Goal: Book appointment/travel/reservation

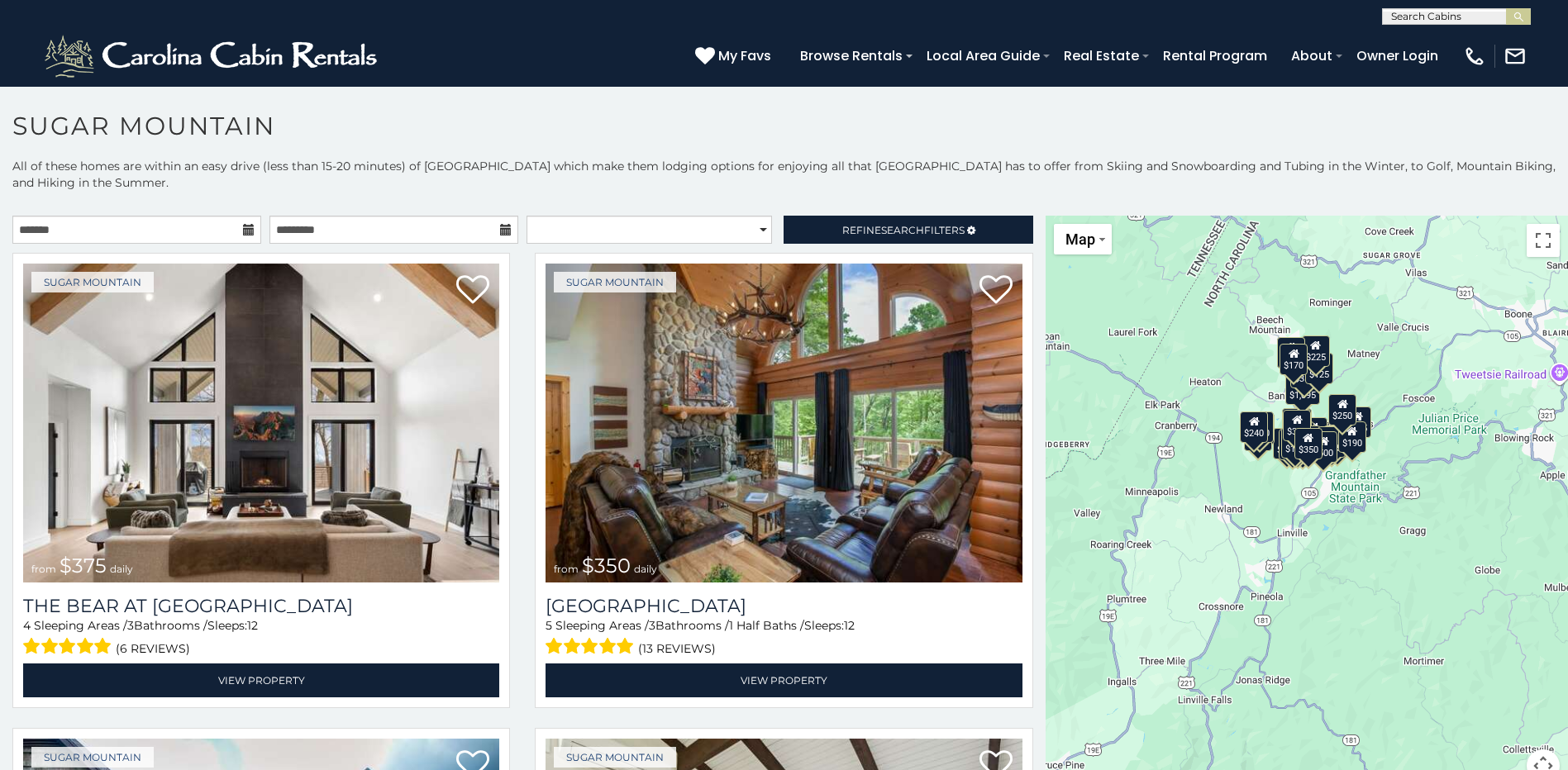
drag, startPoint x: 1144, startPoint y: 433, endPoint x: 1040, endPoint y: 300, distance: 168.8
click at [1046, 300] on div "$375 $350 $350 $200 $375 $195 $265 $175 $190 $155 $290 $345 $175 $1,095 $195 $2…" at bounding box center [1307, 508] width 522 height 586
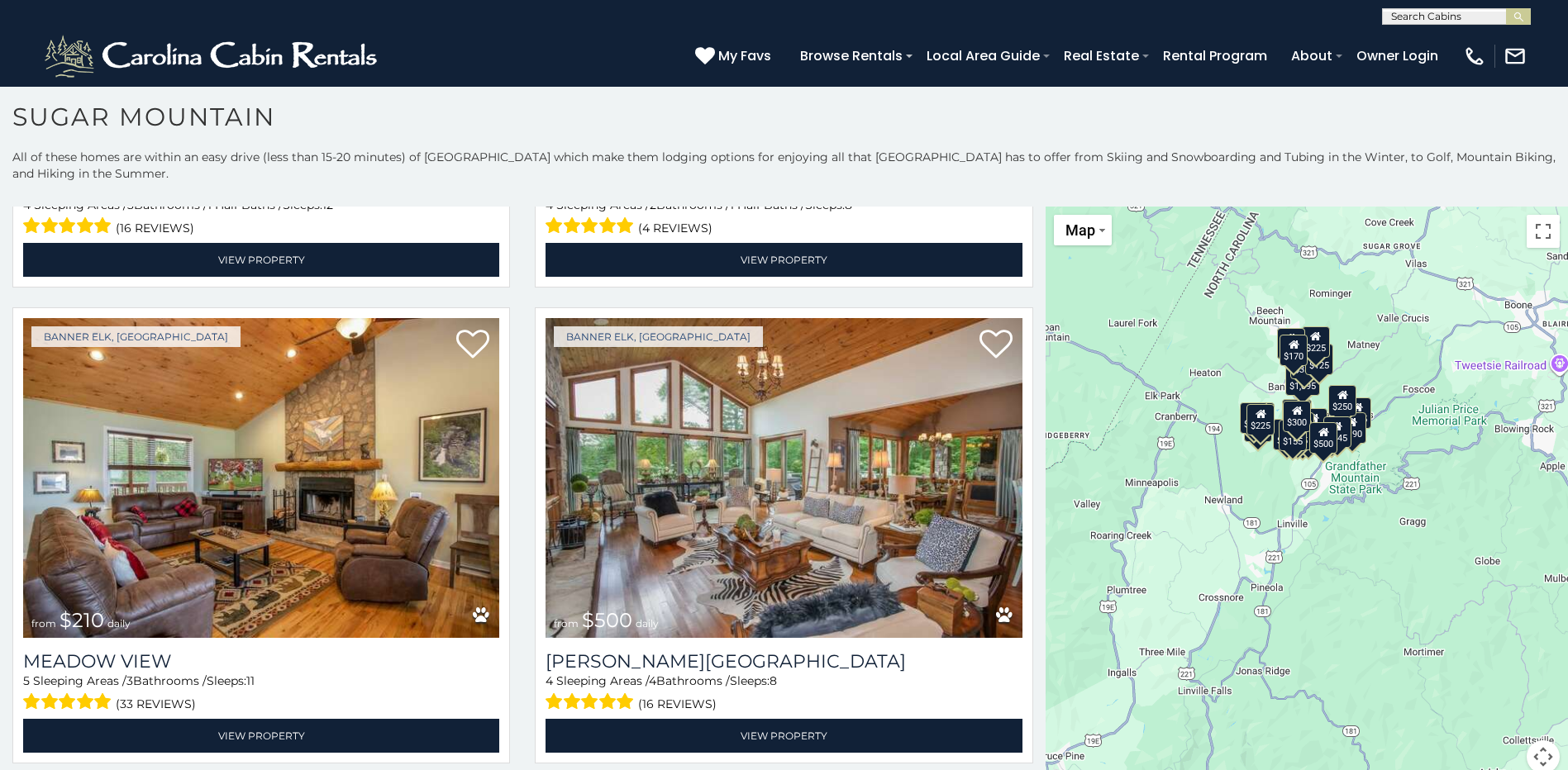
click at [1272, 454] on div "$375 $350 $350 $200 $375 $195 $265 $175 $190 $155 $290 $345 $175 $1,095 $195 $2…" at bounding box center [1307, 499] width 522 height 586
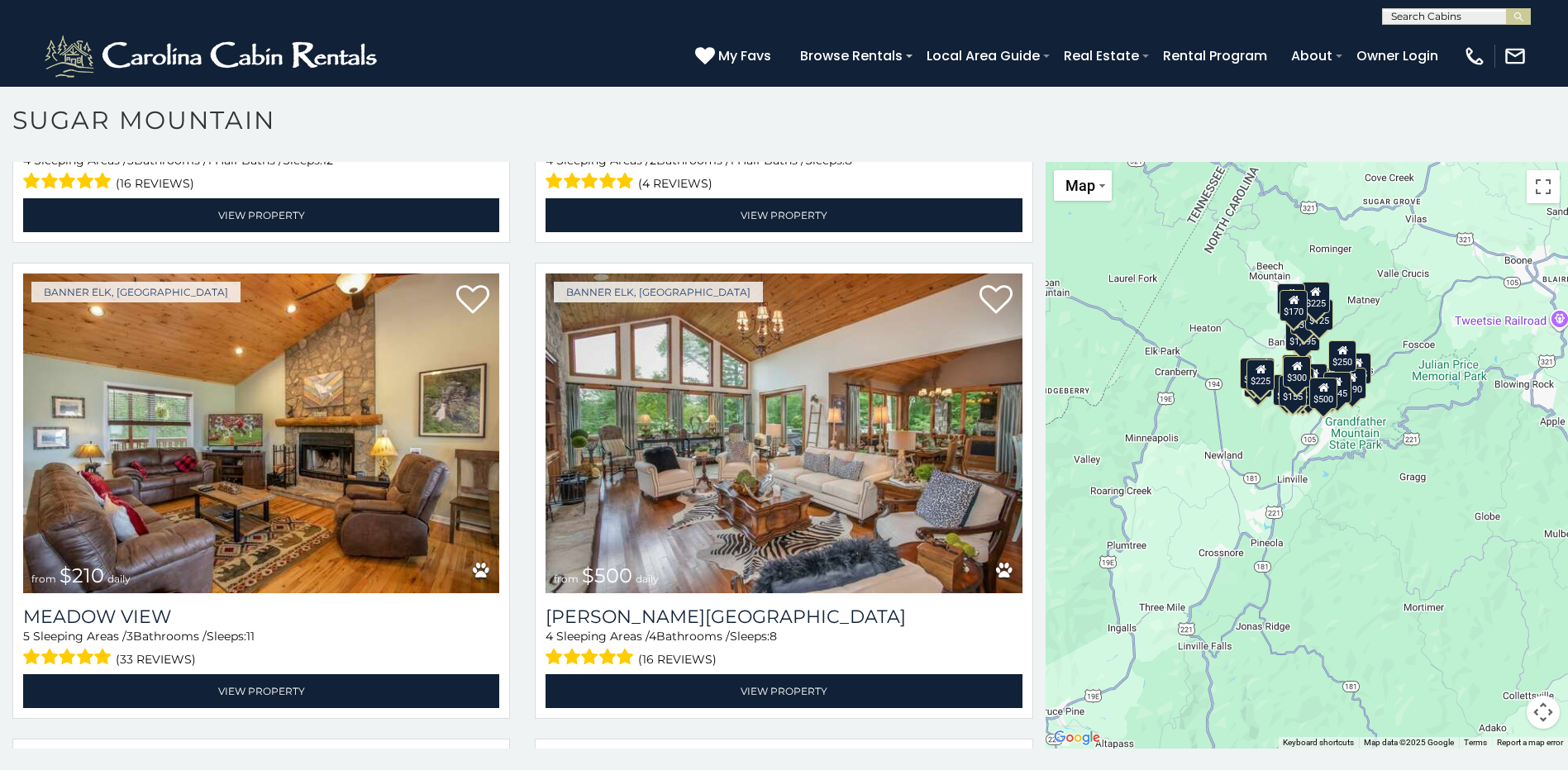
scroll to position [9, 0]
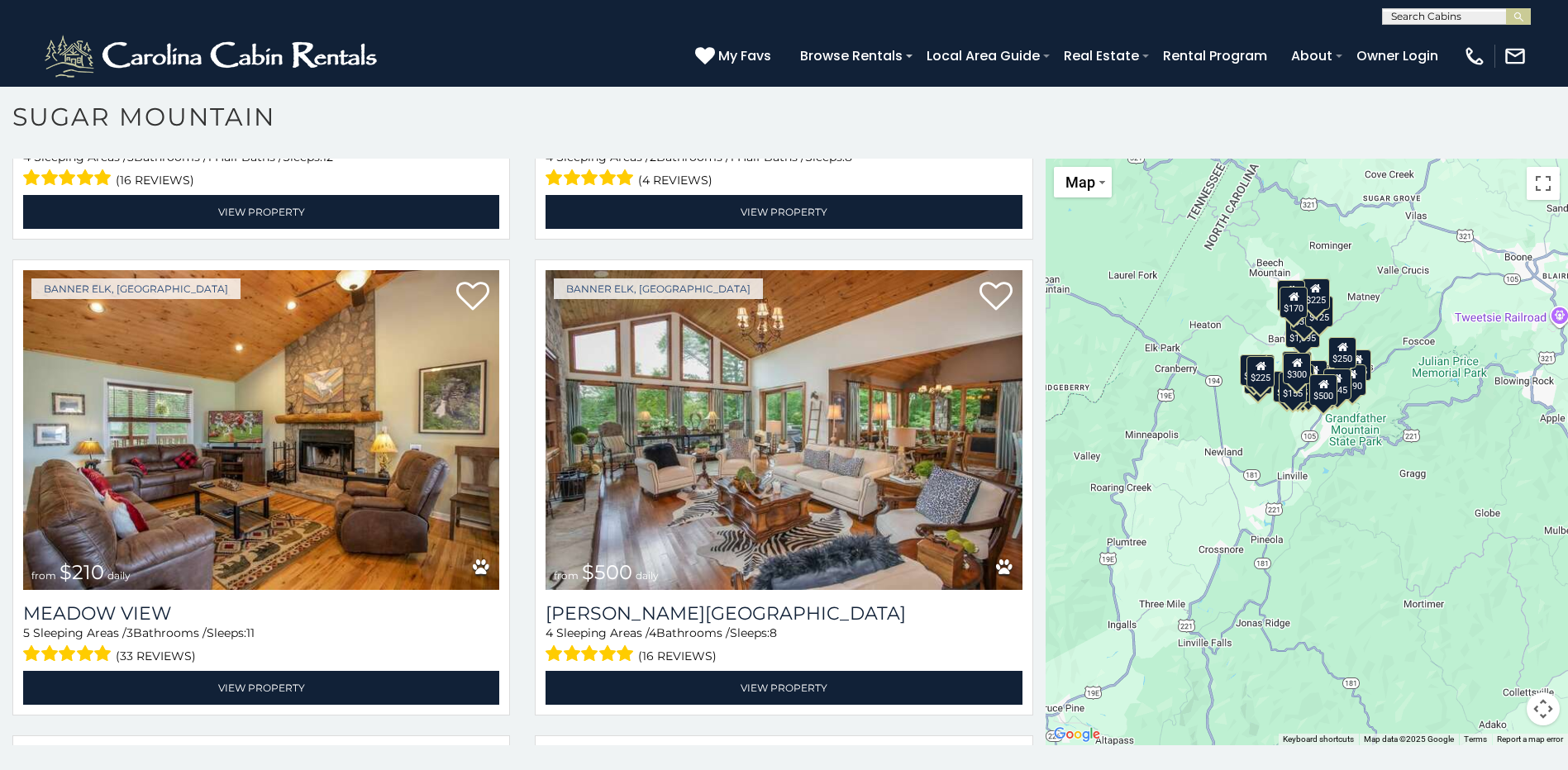
click at [1529, 707] on button "Map camera controls" at bounding box center [1543, 709] width 33 height 33
click at [1489, 625] on button "Zoom in" at bounding box center [1502, 626] width 33 height 33
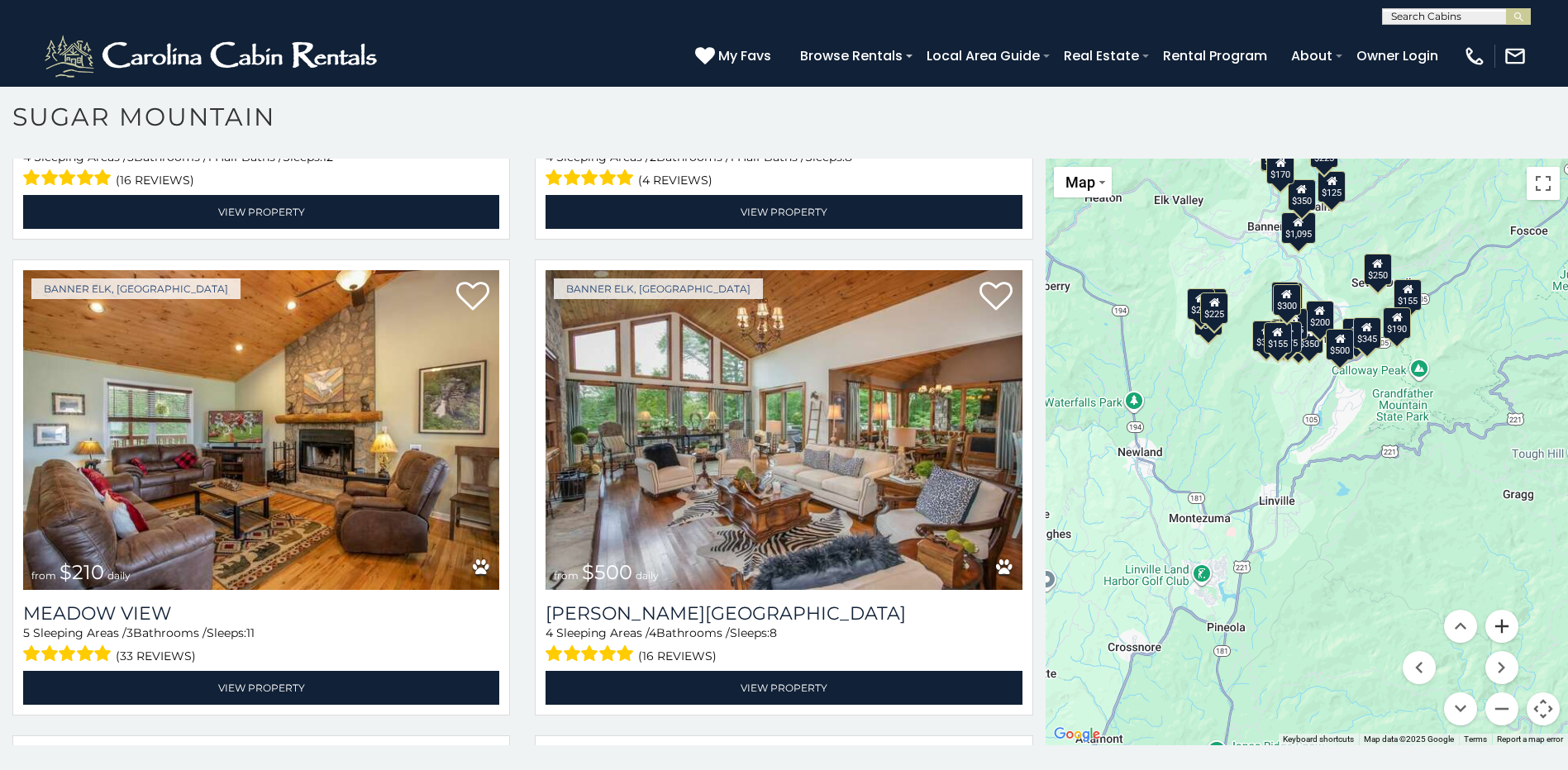
click at [1489, 625] on button "Zoom in" at bounding box center [1502, 626] width 33 height 33
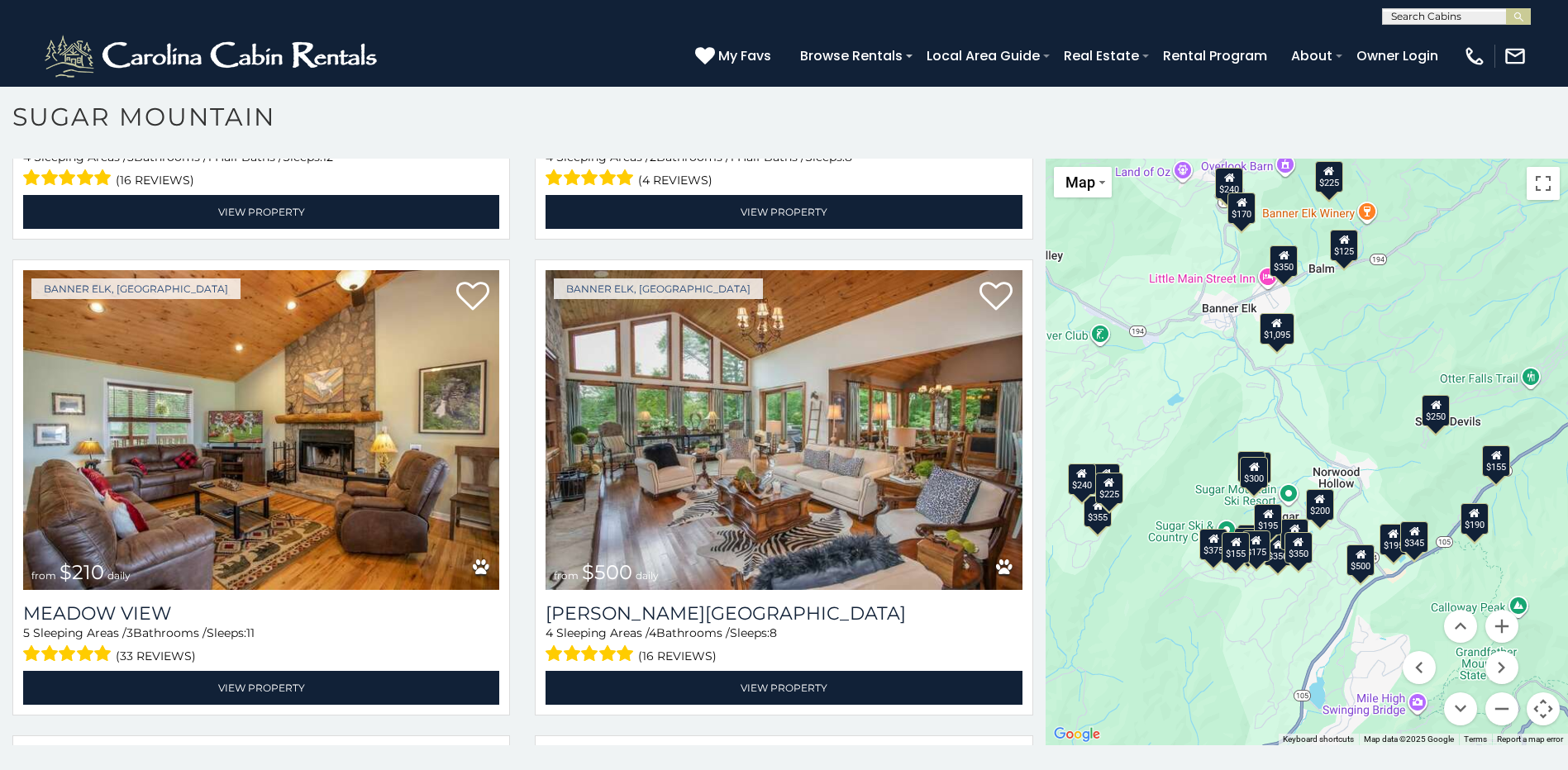
drag, startPoint x: 1318, startPoint y: 352, endPoint x: 1304, endPoint y: 667, distance: 315.3
click at [1304, 667] on div "$375 $350 $350 $200 $375 $195 $265 $175 $190 $155 $290 $345 $175 $1,095 $195 $2…" at bounding box center [1307, 451] width 522 height 586
click at [1492, 624] on button "Zoom in" at bounding box center [1502, 626] width 33 height 33
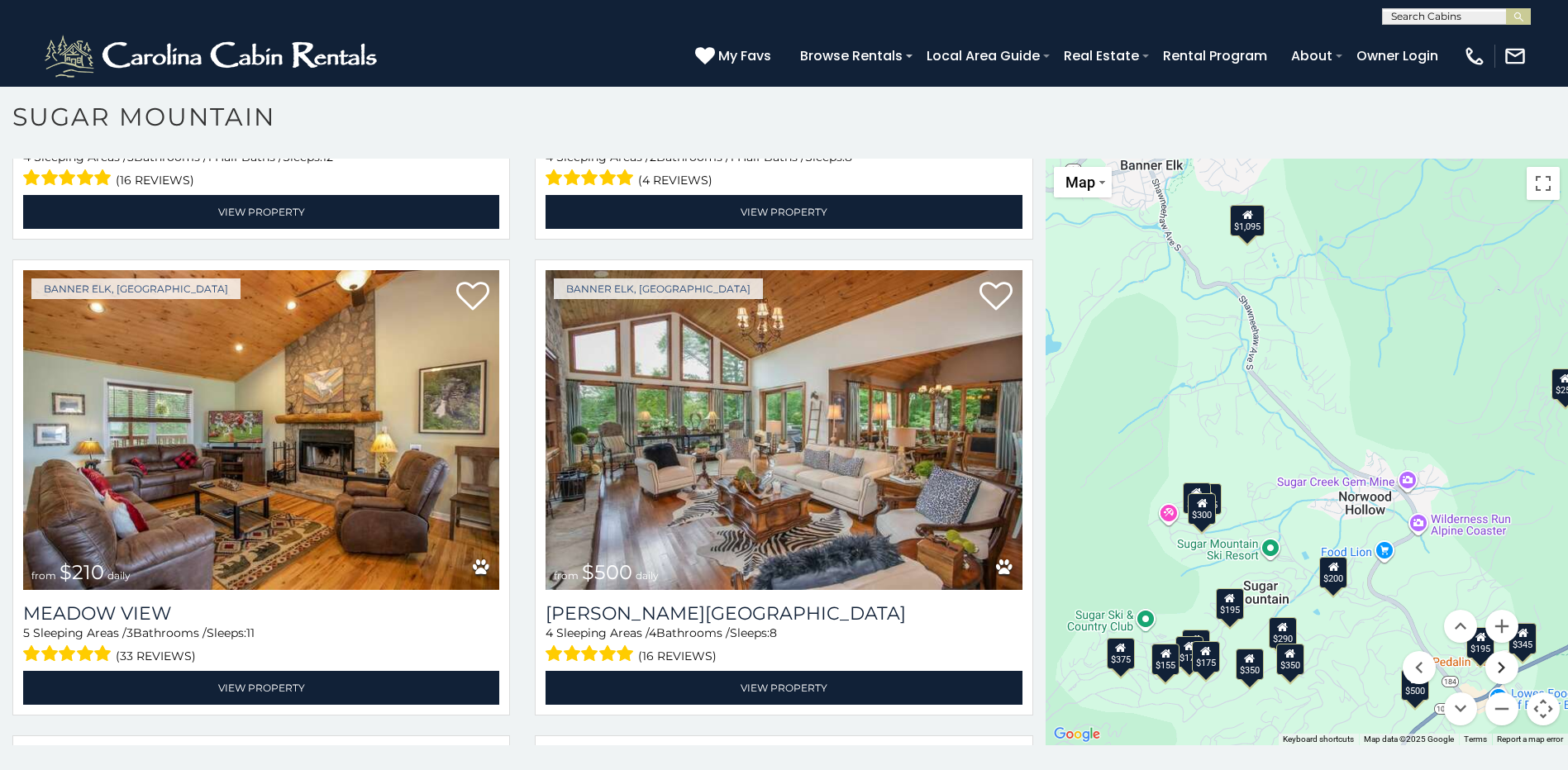
click at [1491, 663] on button "Move right" at bounding box center [1502, 668] width 33 height 33
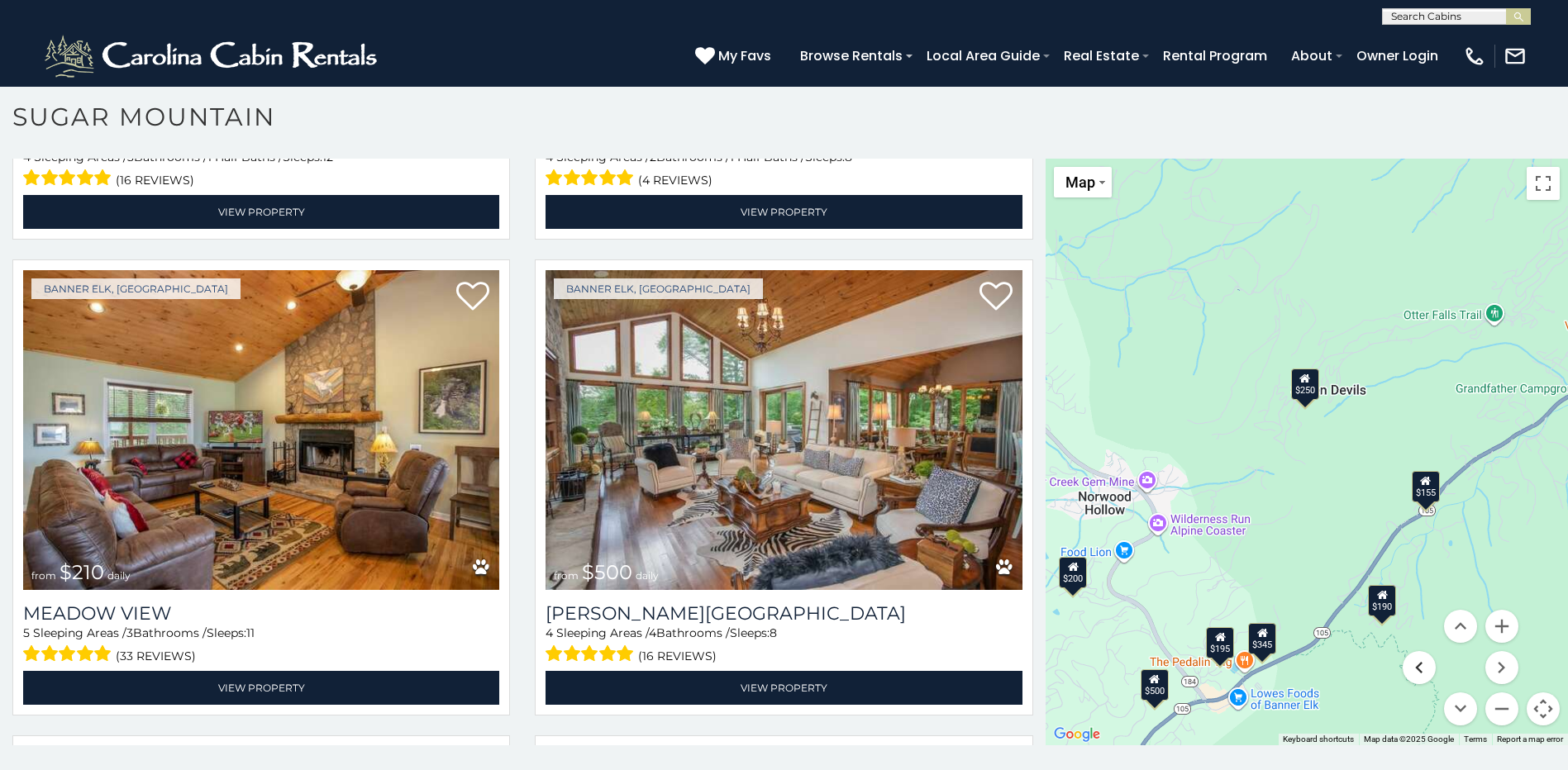
click at [1415, 663] on button "Move left" at bounding box center [1419, 668] width 33 height 33
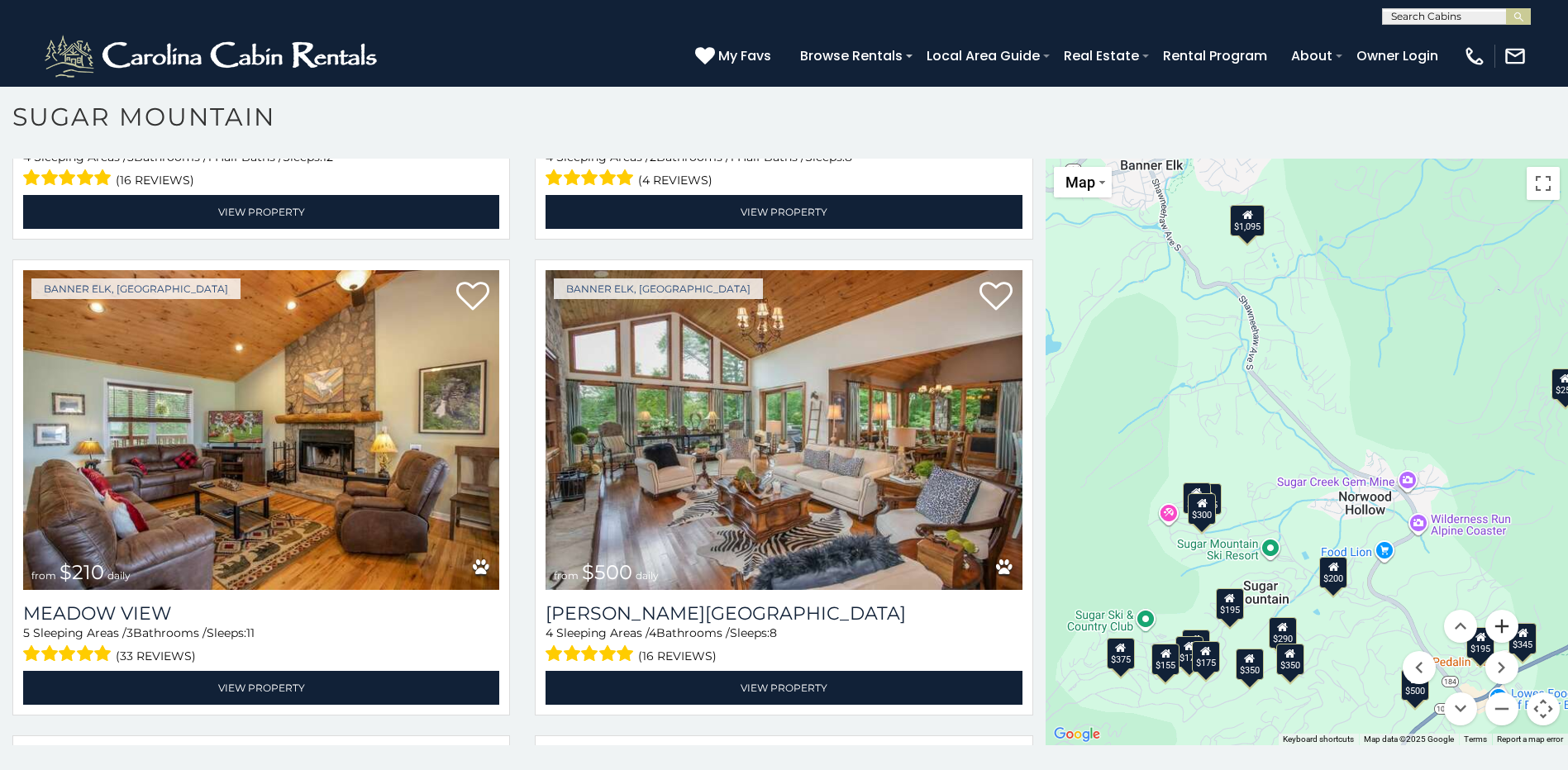
click at [1489, 626] on button "Zoom in" at bounding box center [1502, 626] width 33 height 33
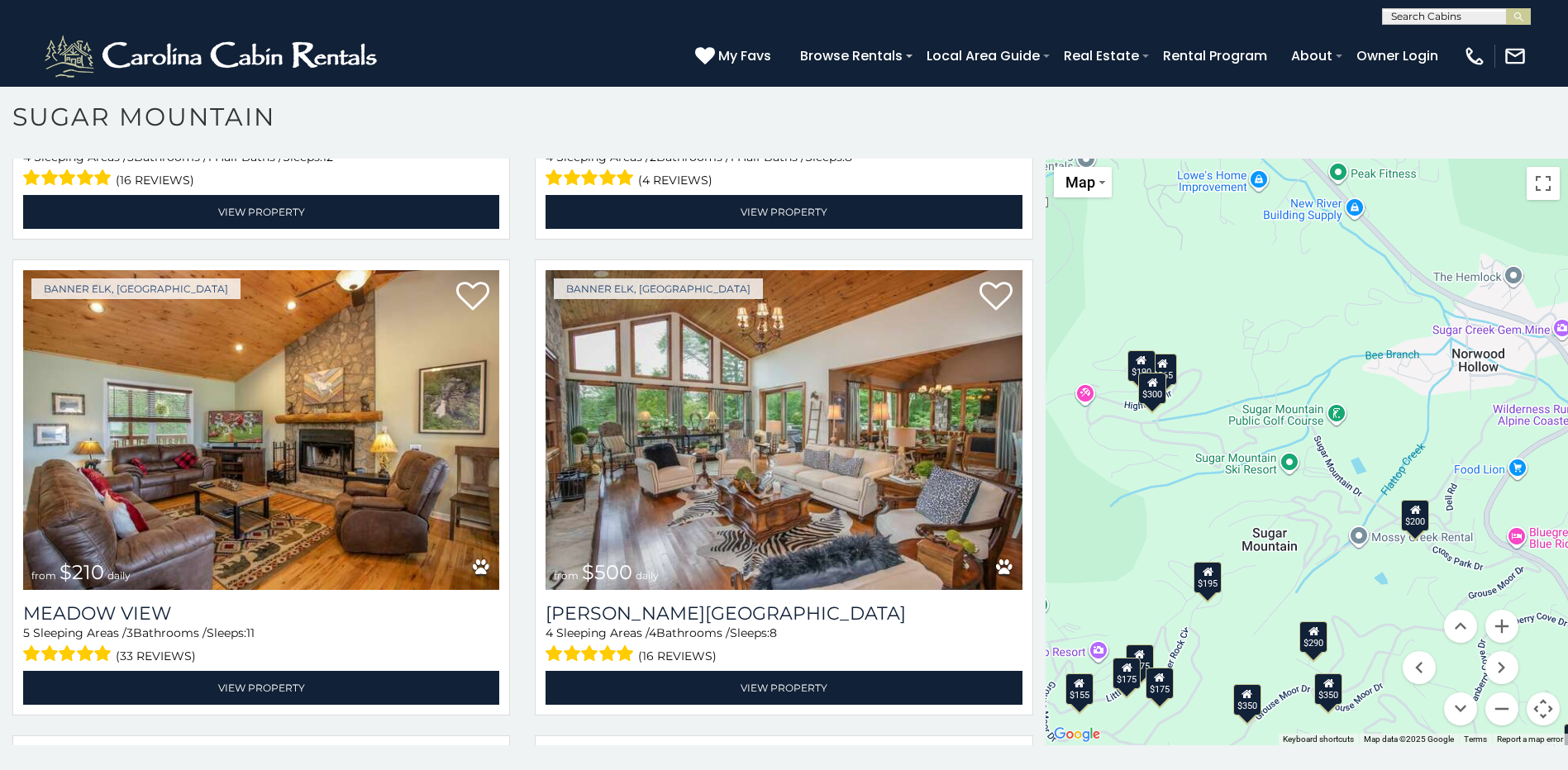
drag, startPoint x: 1233, startPoint y: 590, endPoint x: 1285, endPoint y: 396, distance: 200.8
click at [1285, 396] on div "$375 $350 $350 $200 $375 $195 $265 $175 $190 $155 $290 $345 $175 $1,095 $195 $2…" at bounding box center [1307, 451] width 522 height 586
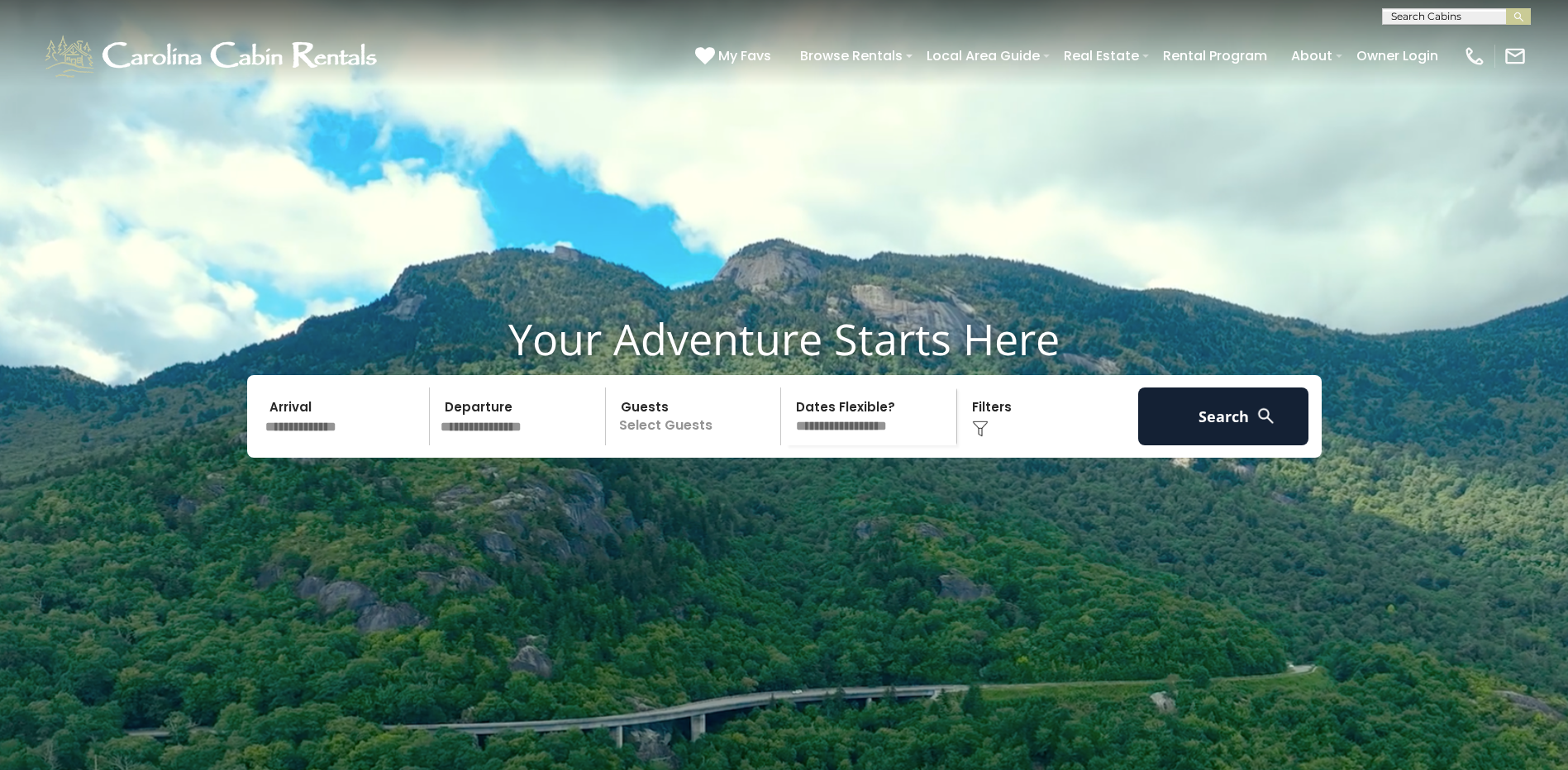
click at [500, 445] on input "text" at bounding box center [520, 416] width 171 height 58
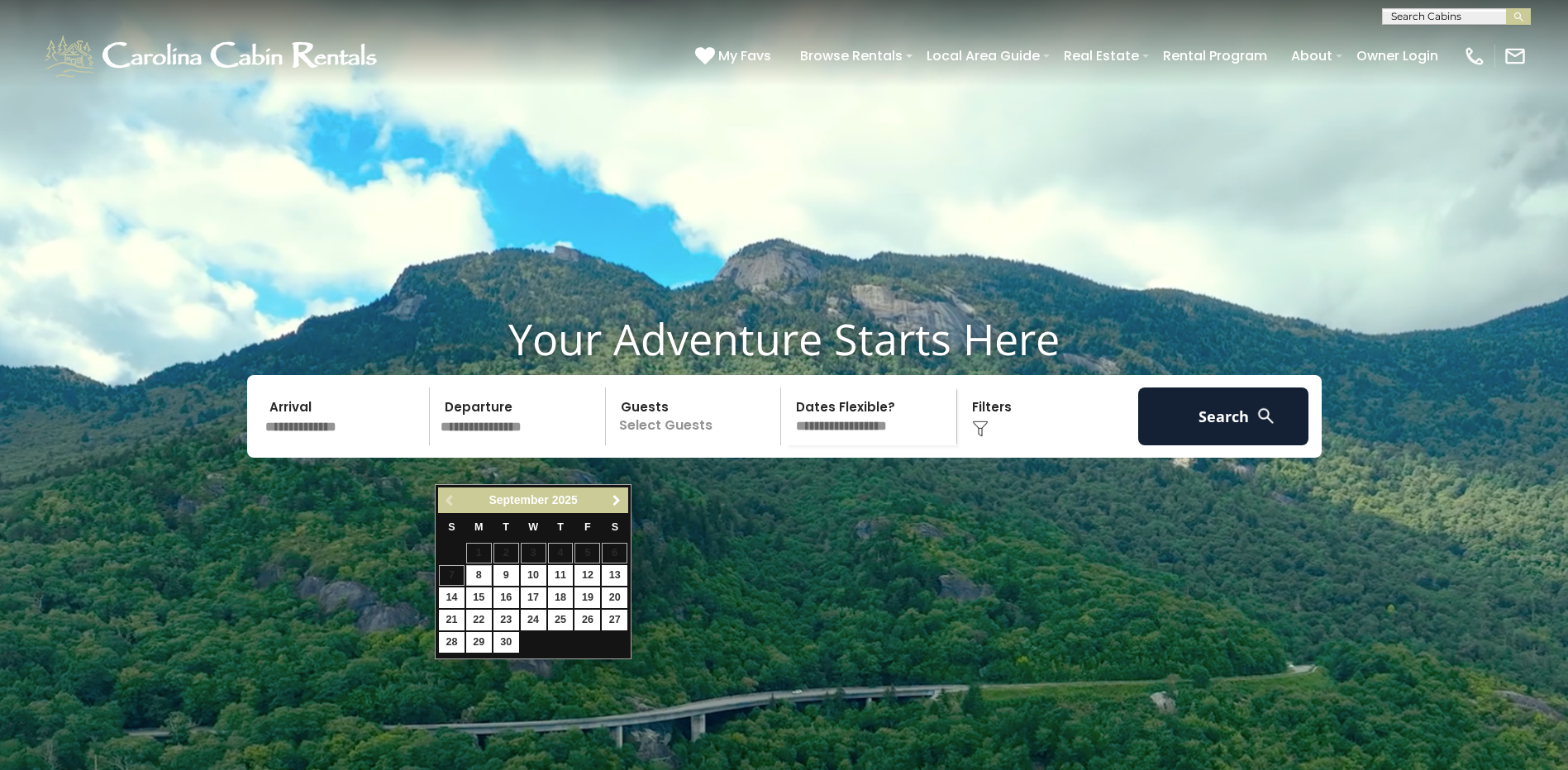
click at [615, 497] on span "Next" at bounding box center [617, 500] width 14 height 14
click at [614, 614] on link "25" at bounding box center [615, 619] width 26 height 20
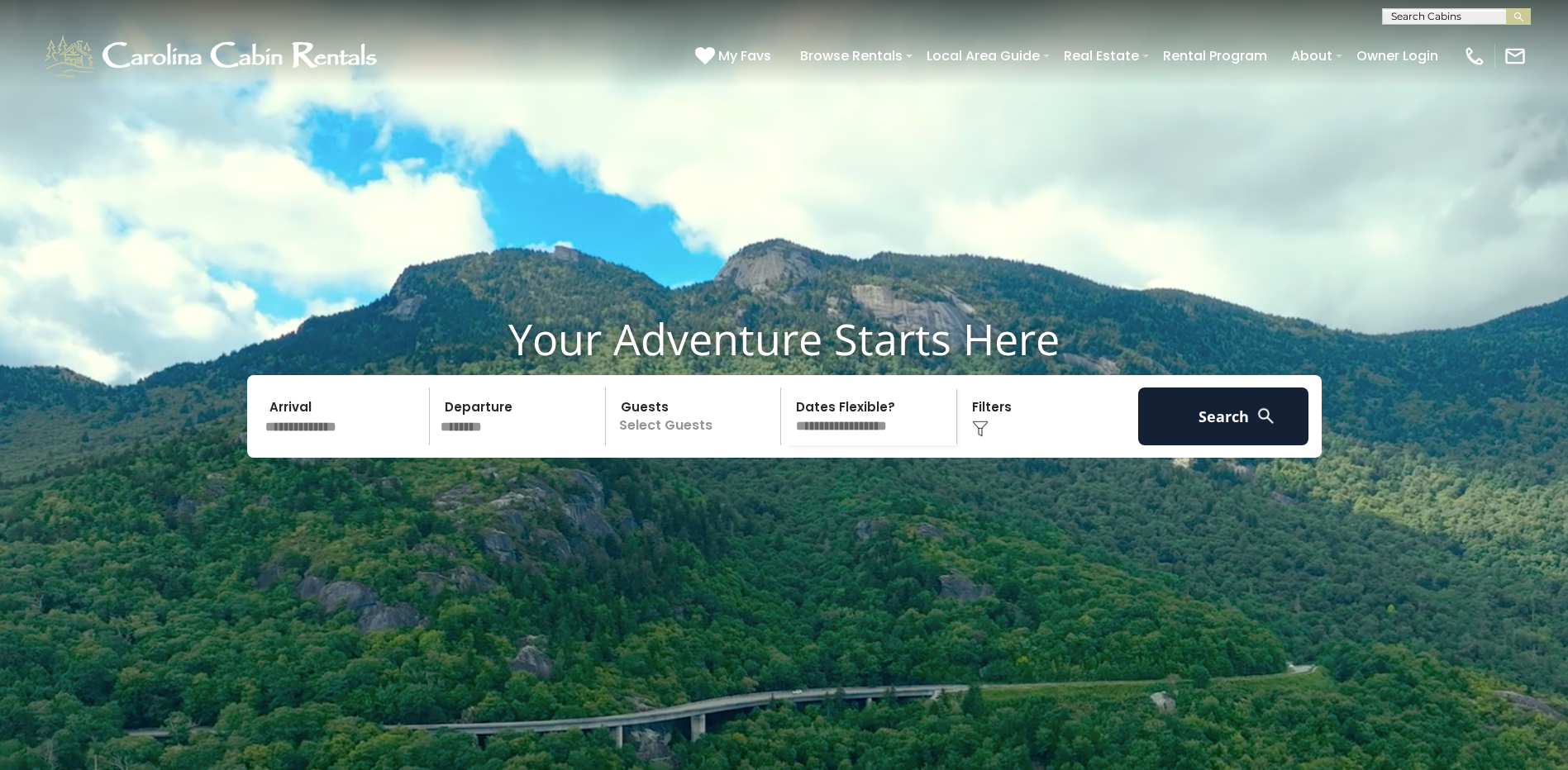
click at [541, 445] on input "********" at bounding box center [520, 416] width 171 height 58
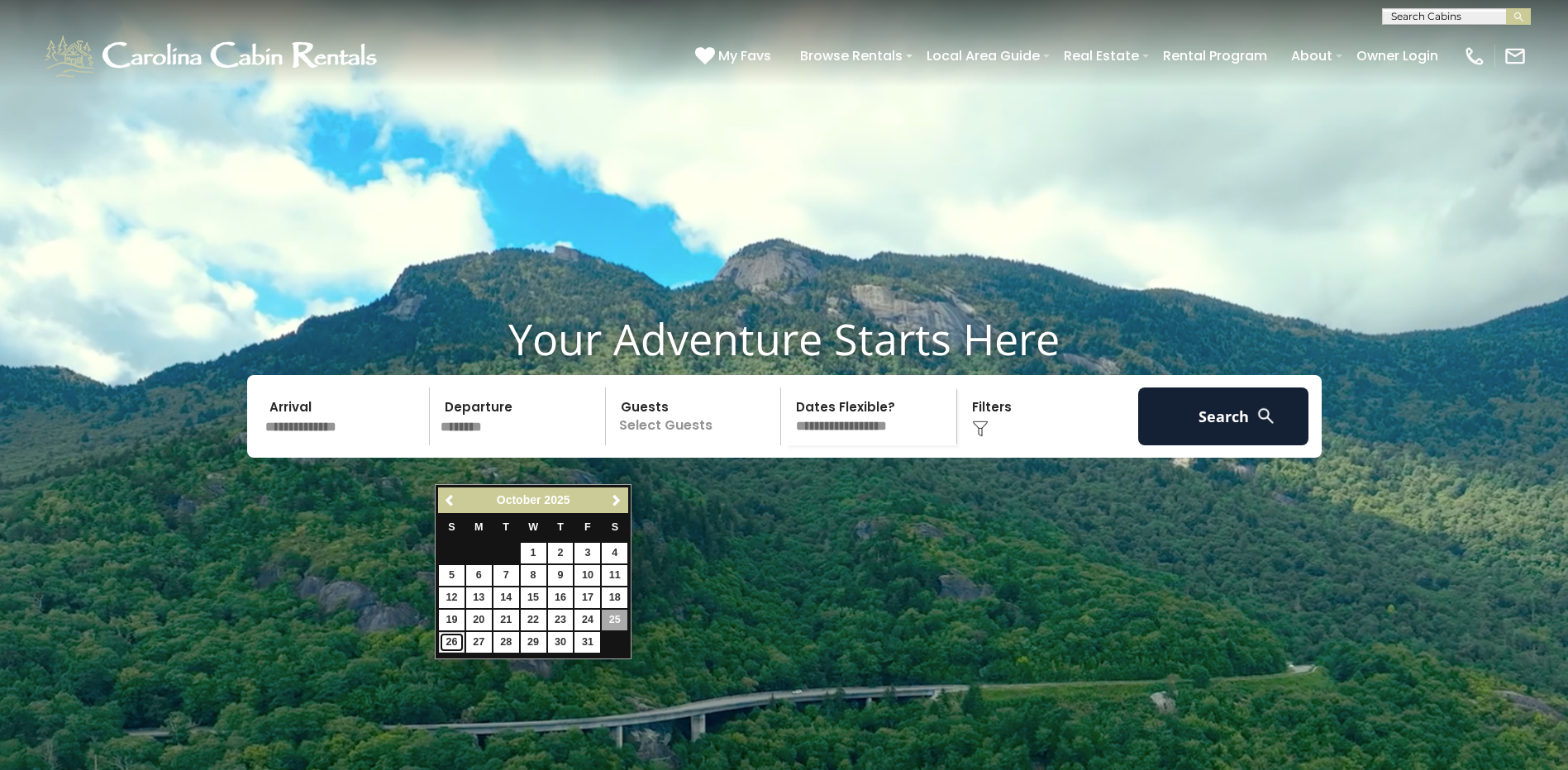
click at [452, 638] on link "26" at bounding box center [451, 642] width 26 height 20
type input "********"
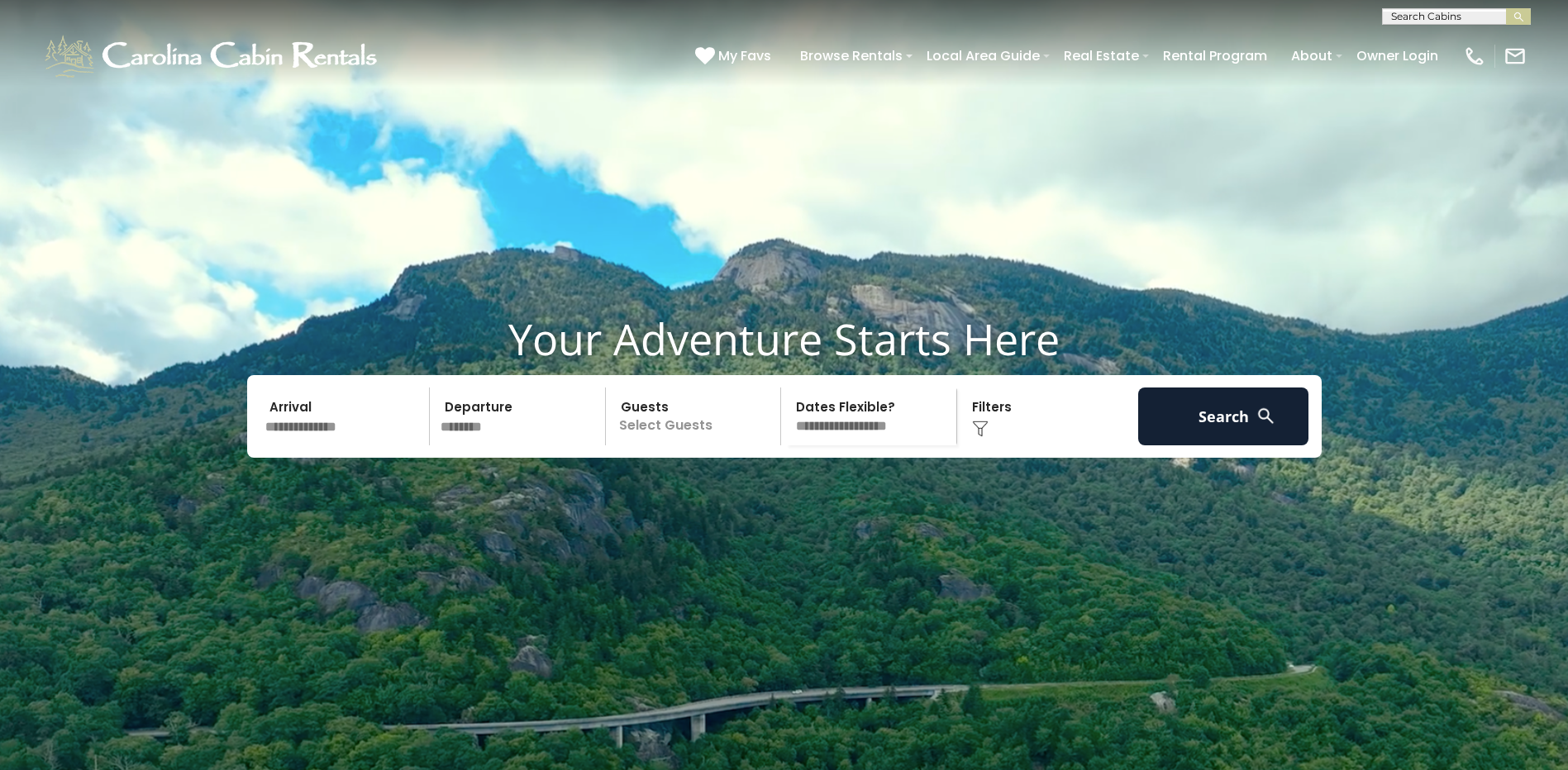
click at [363, 445] on input "text" at bounding box center [345, 416] width 171 height 58
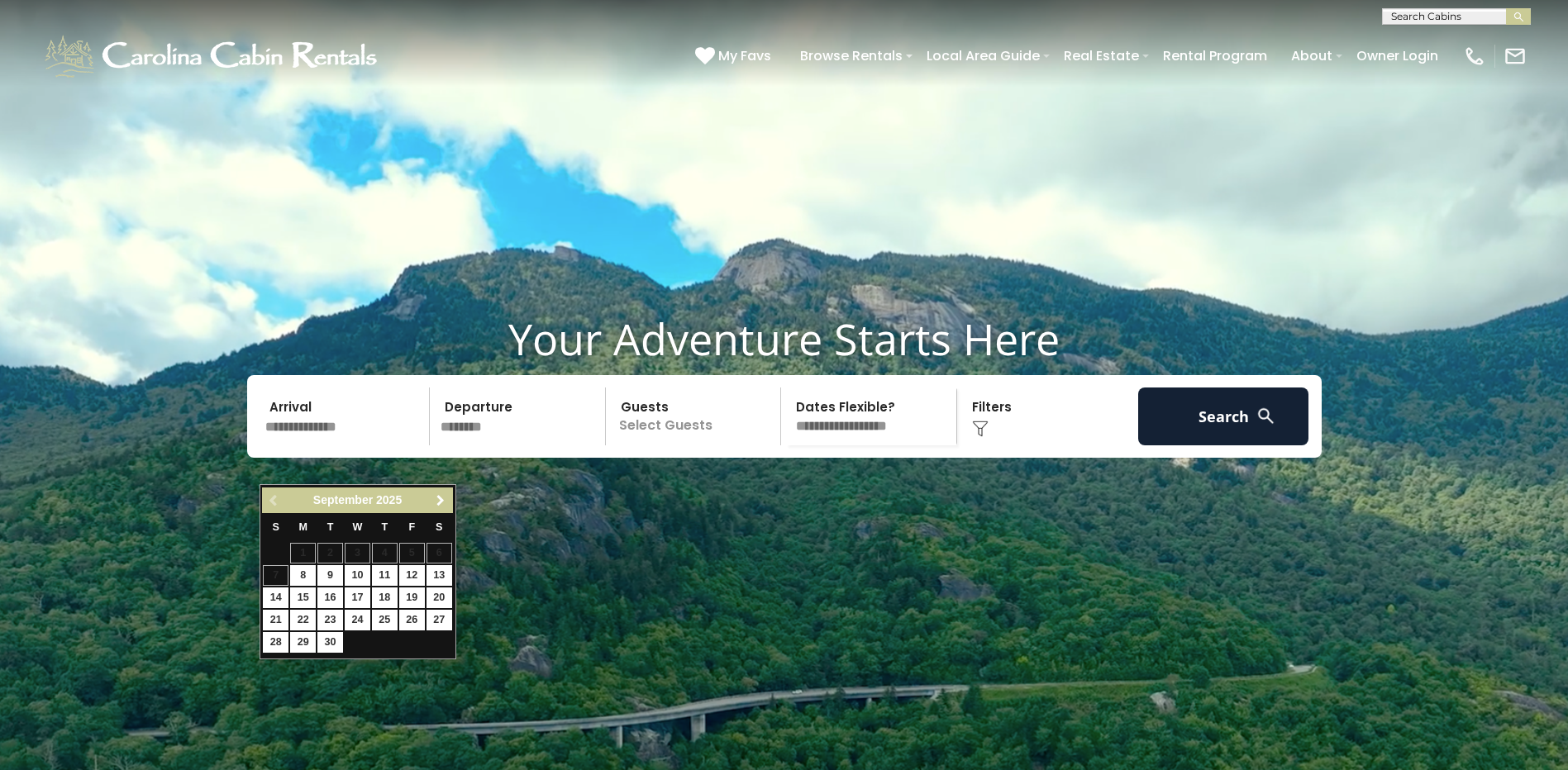
click at [436, 495] on span "Next" at bounding box center [441, 500] width 14 height 14
click at [414, 618] on link "24" at bounding box center [412, 619] width 26 height 20
type input "********"
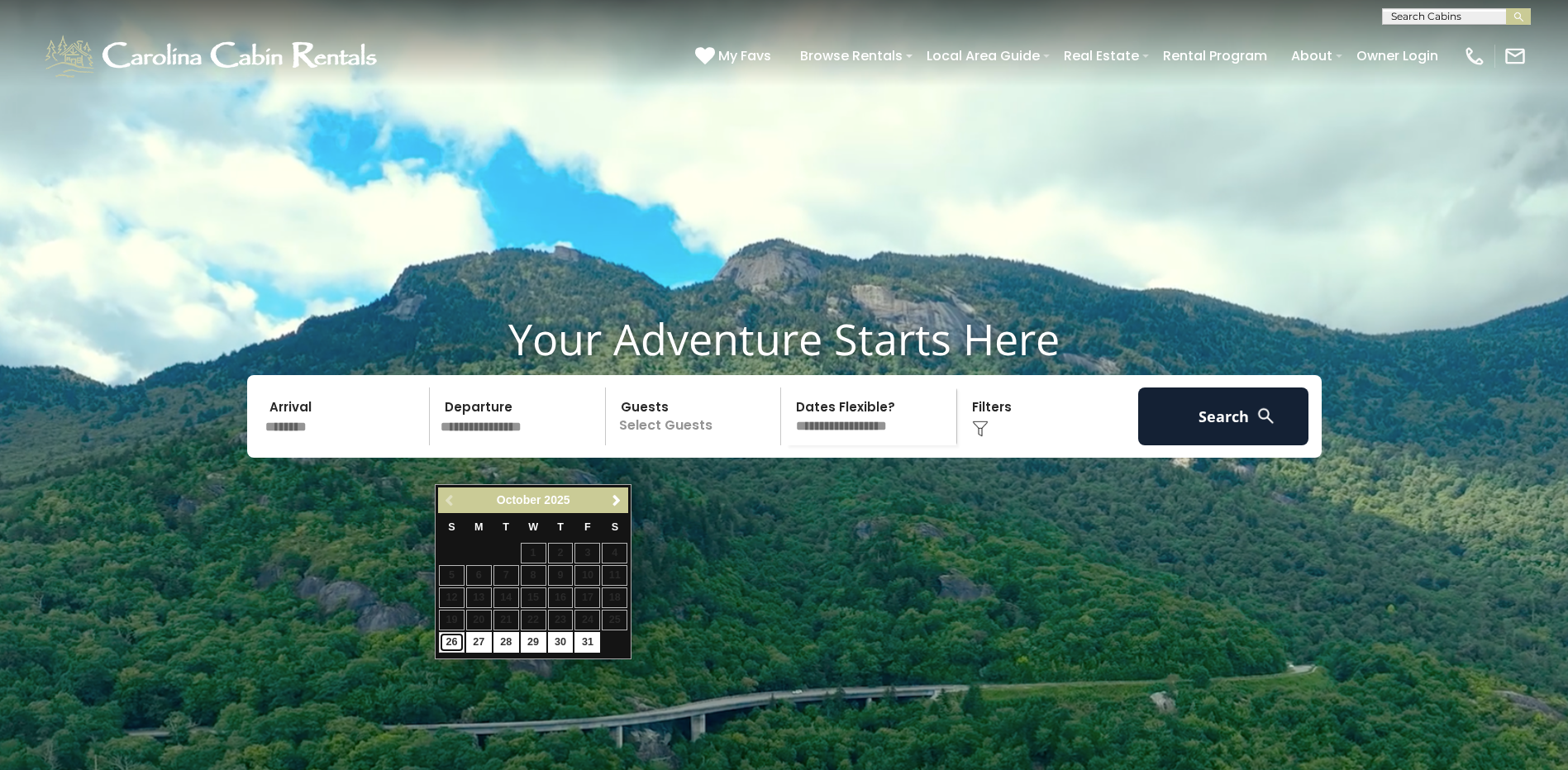
click at [451, 642] on link "26" at bounding box center [451, 642] width 26 height 20
type input "********"
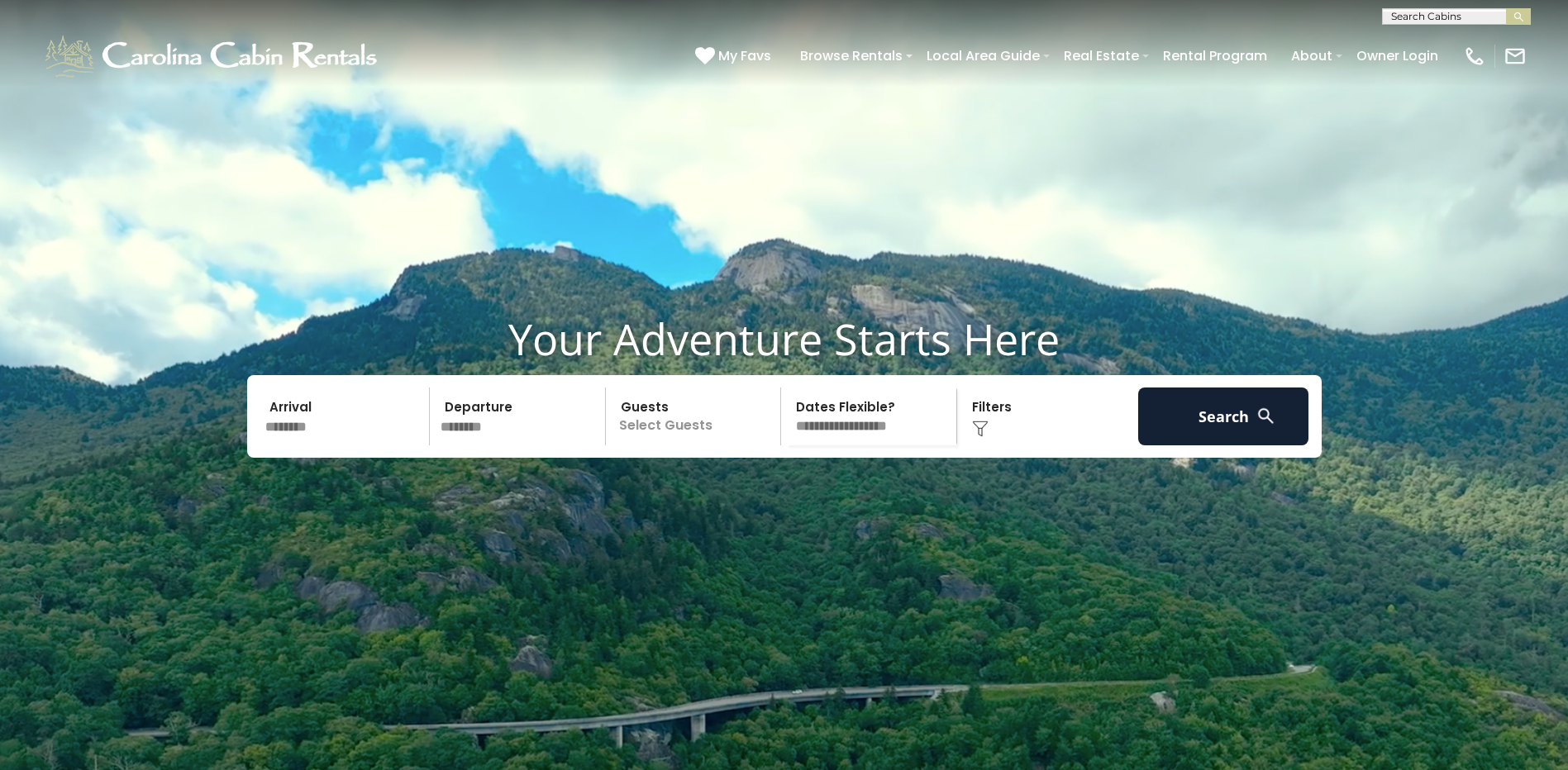
click at [706, 445] on p "Select Guests" at bounding box center [696, 416] width 170 height 58
click at [773, 492] on span "+" at bounding box center [775, 483] width 7 height 16
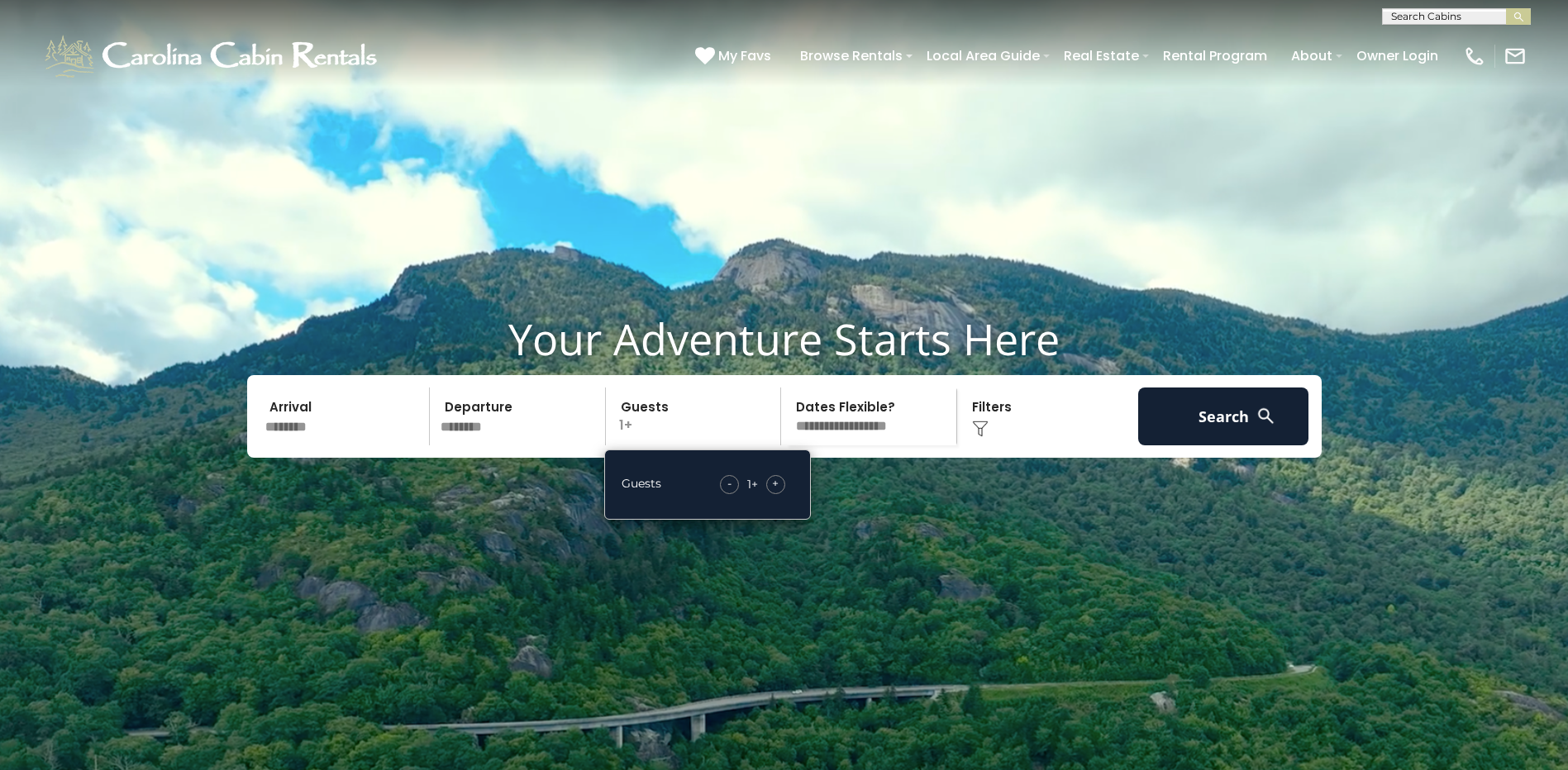
click at [773, 492] on span "+" at bounding box center [775, 483] width 7 height 16
click at [1198, 445] on button "Search" at bounding box center [1224, 416] width 171 height 58
